Goal: Navigation & Orientation: Find specific page/section

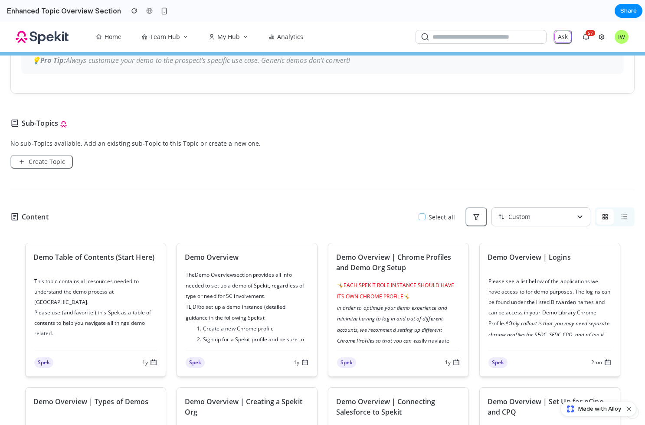
scroll to position [505, 0]
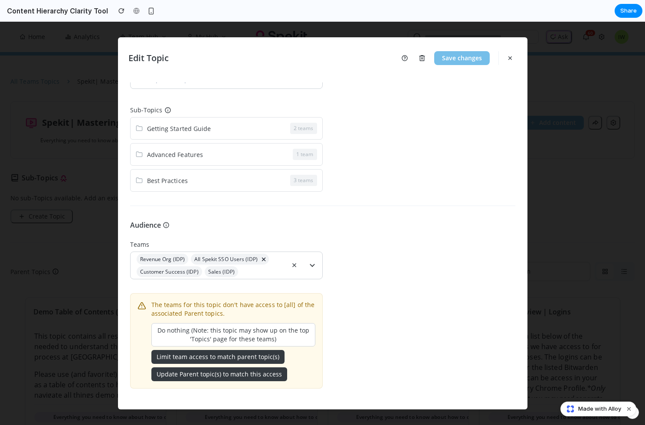
scroll to position [139, 0]
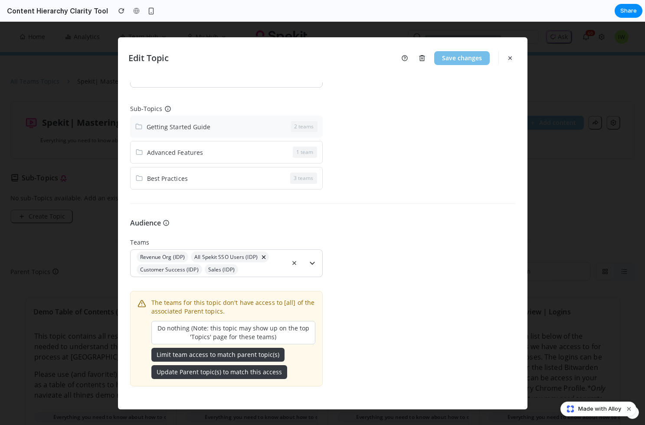
click at [313, 127] on div "2 teams" at bounding box center [303, 126] width 27 height 11
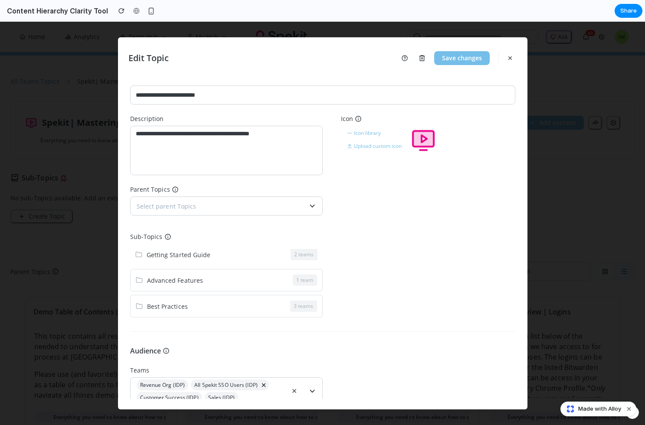
scroll to position [0, 0]
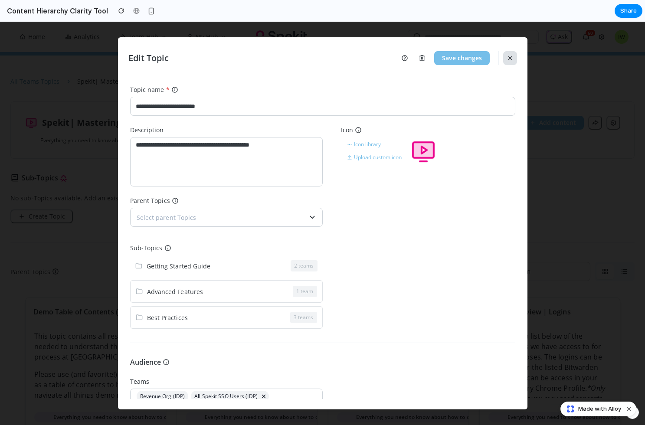
click at [509, 57] on icon "button" at bounding box center [509, 58] width 7 height 7
click at [511, 59] on icon "button" at bounding box center [509, 58] width 7 height 7
click at [514, 58] on button "button" at bounding box center [510, 58] width 14 height 14
